Goal: Information Seeking & Learning: Learn about a topic

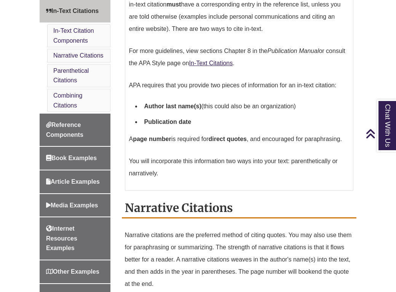
scroll to position [304, 0]
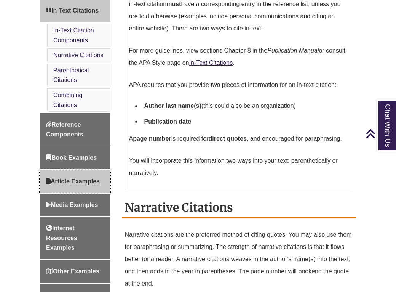
click at [102, 175] on link "Article Examples" at bounding box center [75, 181] width 71 height 23
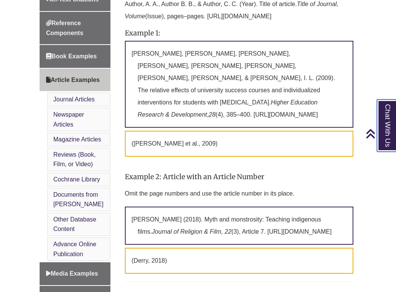
scroll to position [303, 0]
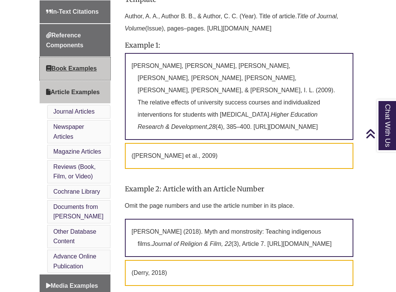
click at [82, 61] on link "Book Examples" at bounding box center [75, 68] width 71 height 23
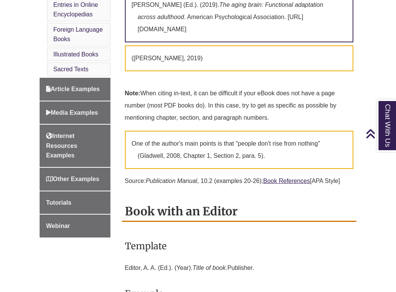
scroll to position [551, 0]
